Goal: Communication & Community: Answer question/provide support

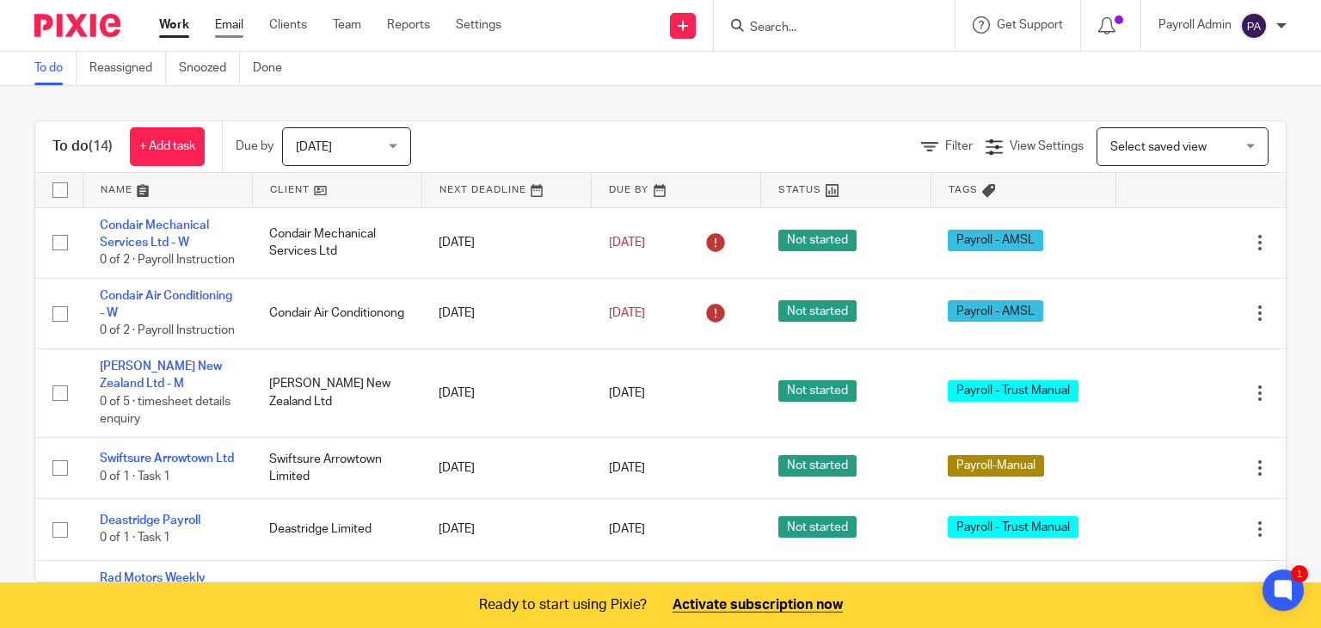
click at [227, 25] on link "Email" at bounding box center [229, 24] width 28 height 17
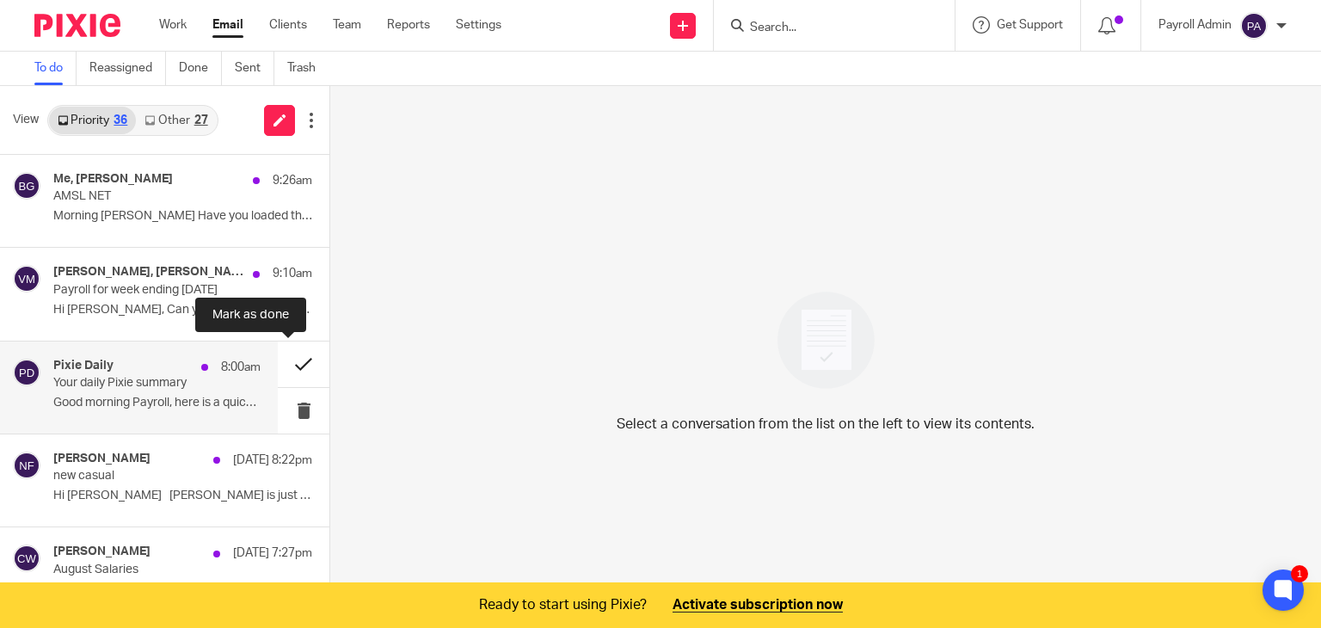
click at [285, 361] on button at bounding box center [304, 364] width 52 height 46
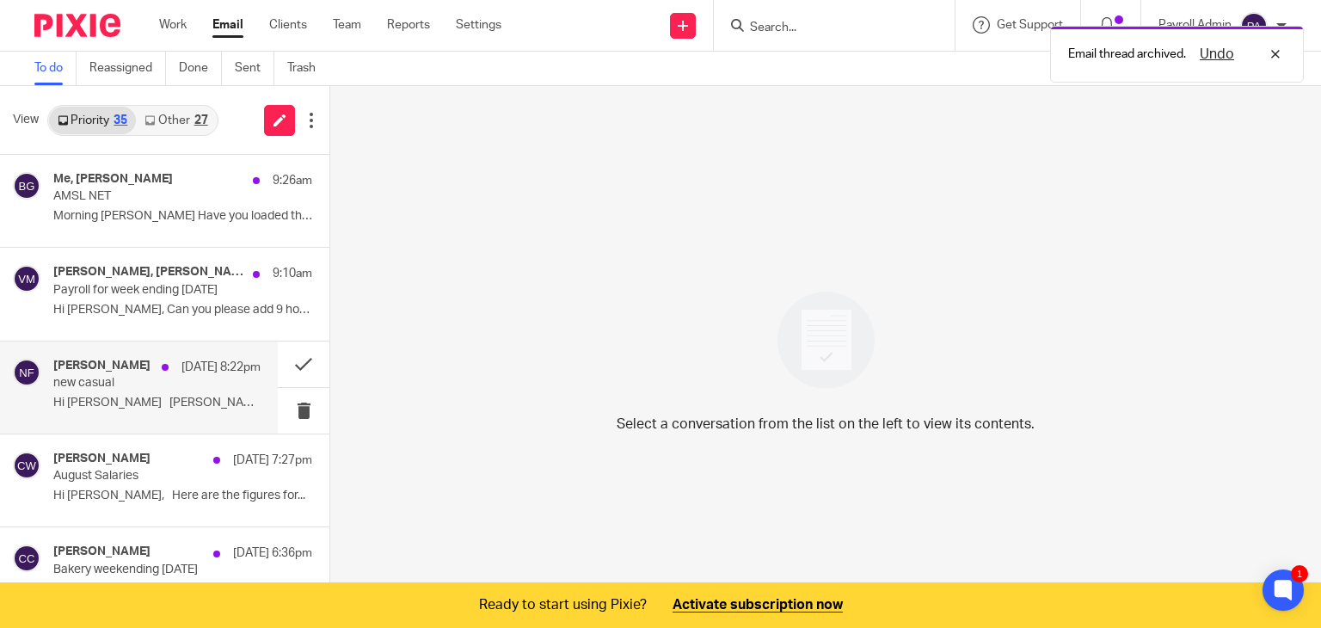
click at [126, 388] on p "new casual" at bounding box center [136, 383] width 166 height 15
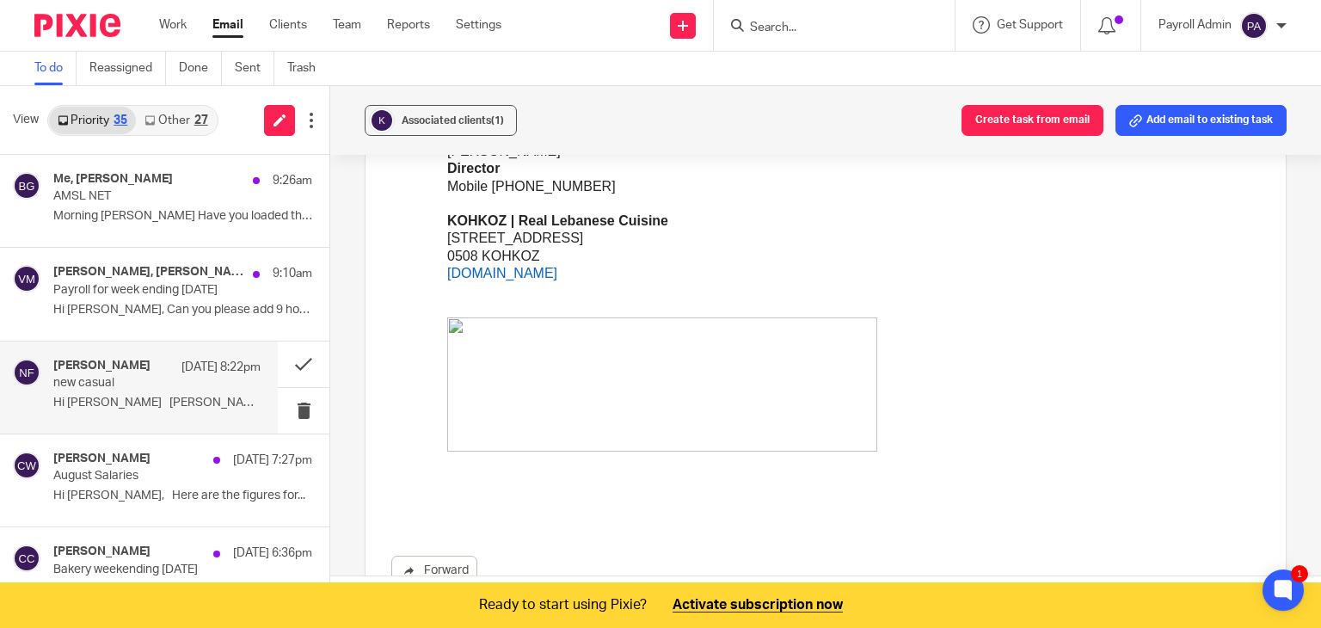
scroll to position [516, 0]
